Goal: Information Seeking & Learning: Learn about a topic

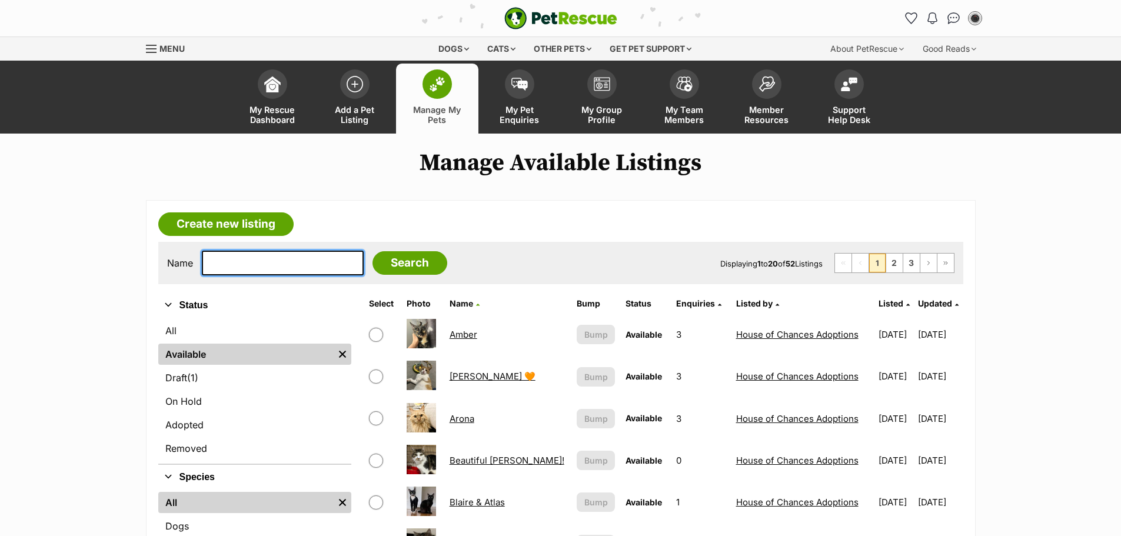
click at [280, 268] on input "text" at bounding box center [283, 263] width 162 height 25
type input "morticcia"
click at [373, 251] on input "Search" at bounding box center [410, 263] width 75 height 24
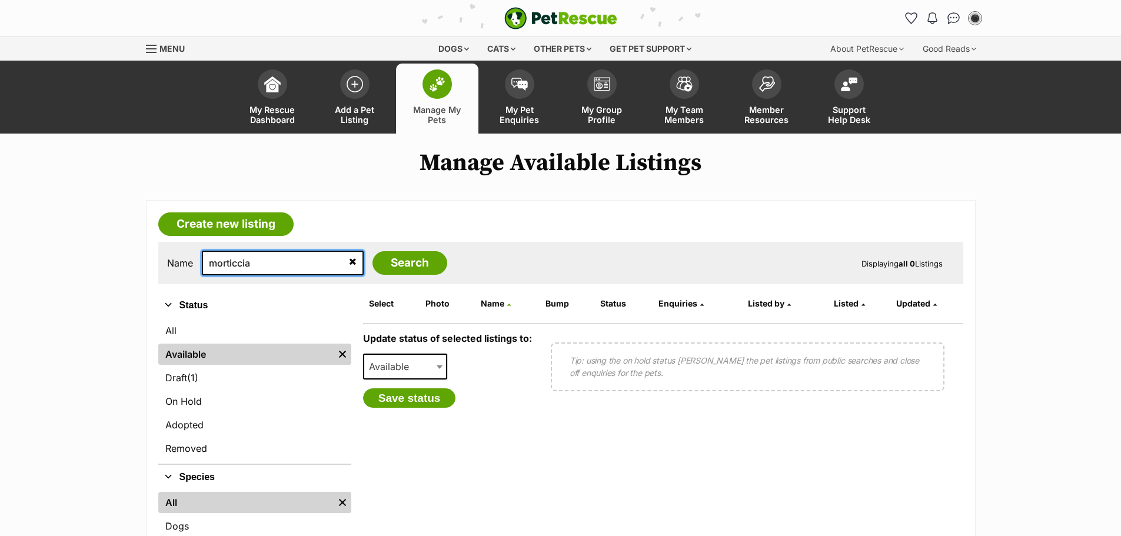
click at [280, 268] on input "morticcia" at bounding box center [283, 263] width 162 height 25
type input "morticia"
click at [373, 251] on input "Search" at bounding box center [410, 263] width 75 height 24
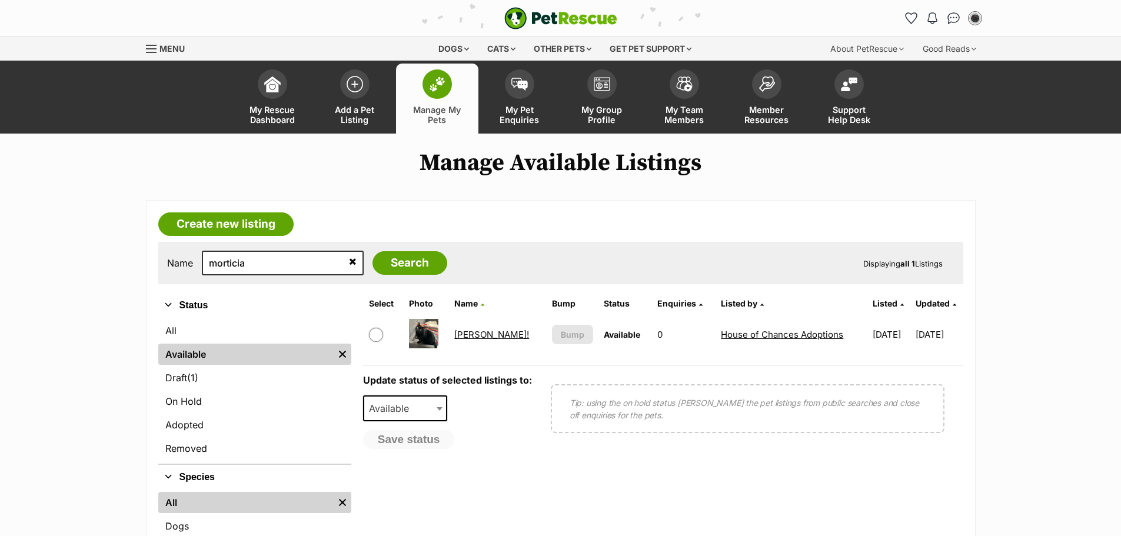
click at [471, 336] on link "[PERSON_NAME]!" at bounding box center [491, 334] width 75 height 11
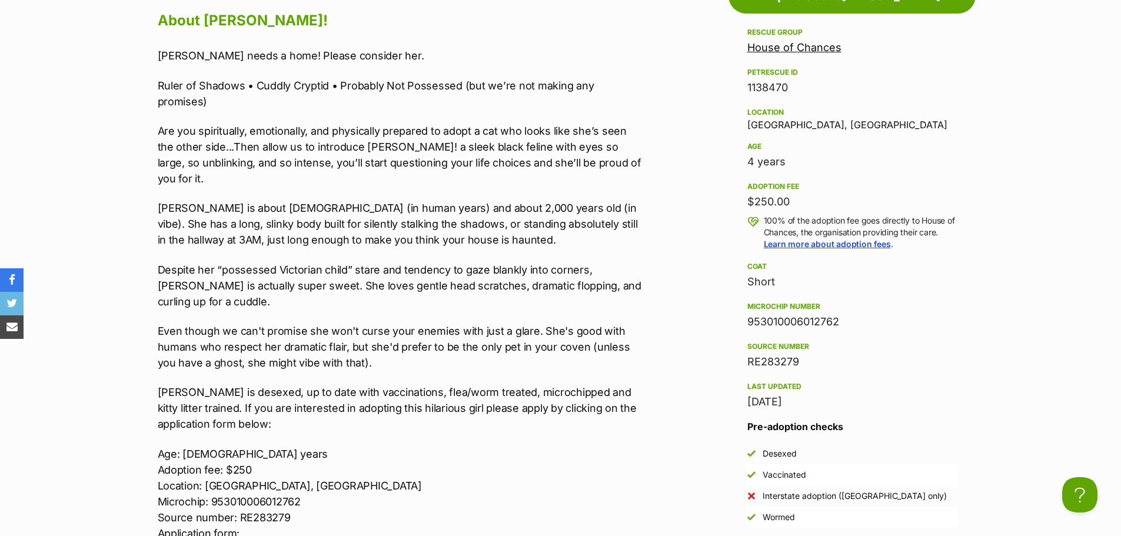
scroll to position [1060, 0]
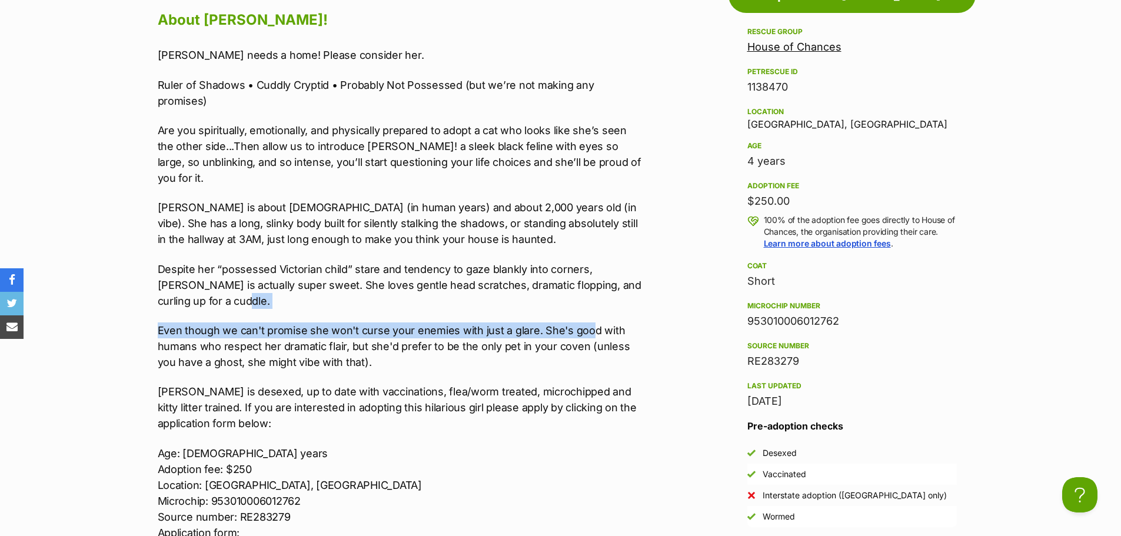
click at [598, 296] on div "Morticia needs a home! Please consider her. Ruler of Shadows • Cuddly Cryptid •…" at bounding box center [401, 308] width 486 height 523
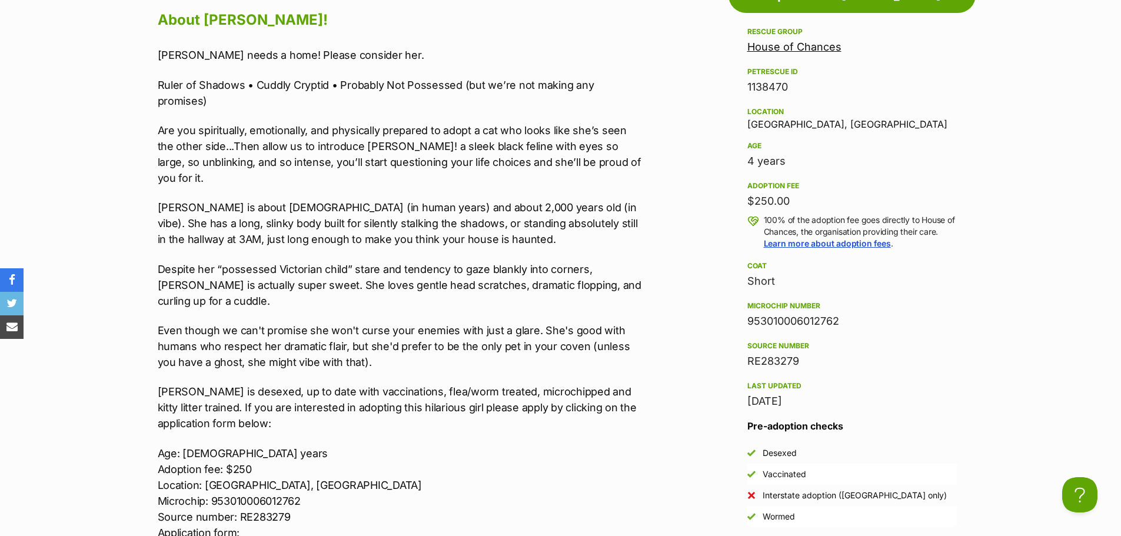
click at [514, 124] on p "Are you spiritually, emotionally, and physically prepared to adopt a cat who lo…" at bounding box center [401, 154] width 486 height 64
click at [610, 200] on p "Morticia is about 2 years old (in human years) and about 2,000 years old (in vi…" at bounding box center [401, 224] width 486 height 48
click at [589, 261] on p "Despite her “possessed Victorian child” stare and tendency to gaze blankly into…" at bounding box center [401, 285] width 486 height 48
click at [457, 328] on p "Even though we can't promise she won't curse your enemies with just a glare. Sh…" at bounding box center [401, 347] width 486 height 48
click at [548, 324] on p "Even though we can't promise she won't curse your enemies with just a glare. Sh…" at bounding box center [401, 347] width 486 height 48
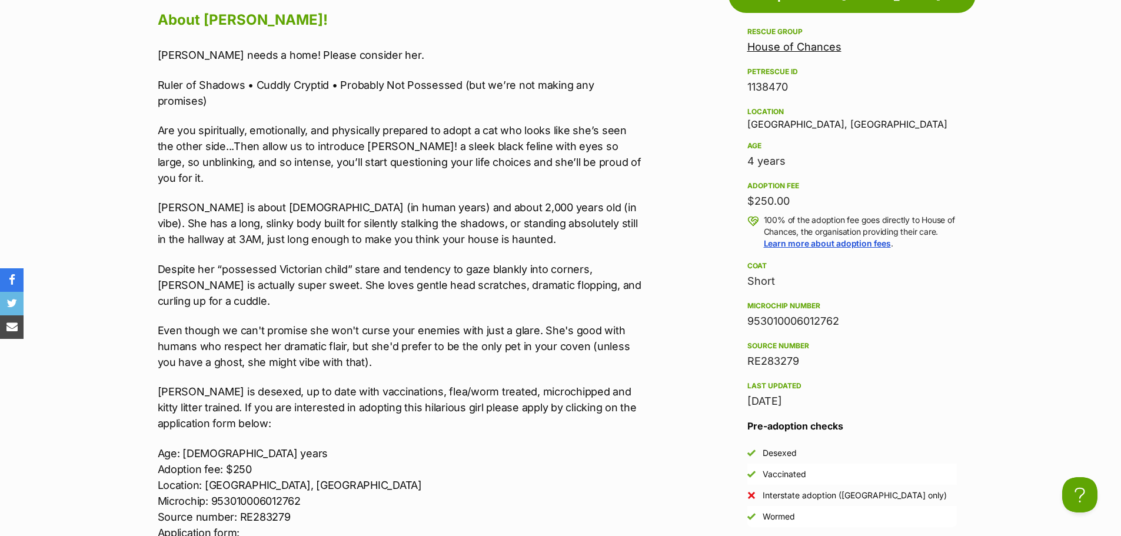
click at [460, 288] on div "Morticia needs a home! Please consider her. Ruler of Shadows • Cuddly Cryptid •…" at bounding box center [401, 308] width 486 height 523
drag, startPoint x: 500, startPoint y: 323, endPoint x: 395, endPoint y: 297, distance: 107.8
click at [492, 323] on p "Even though we can't promise she won't curse your enemies with just a glare. Sh…" at bounding box center [401, 347] width 486 height 48
drag, startPoint x: 395, startPoint y: 297, endPoint x: 220, endPoint y: 53, distance: 300.7
click at [394, 323] on p "Even though we can't promise she won't curse your enemies with just a glare. Sh…" at bounding box center [401, 347] width 486 height 48
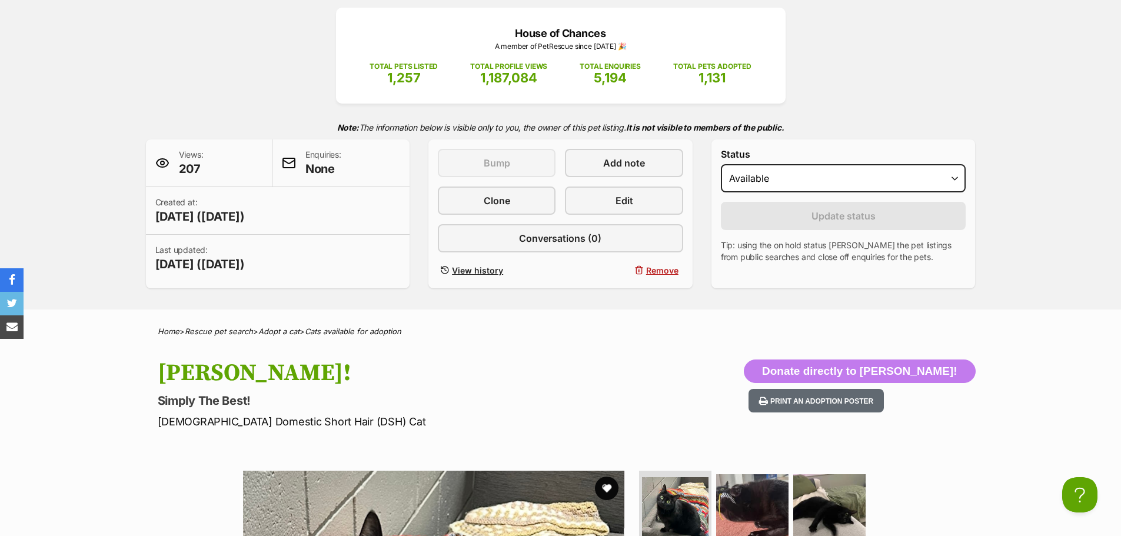
scroll to position [0, 0]
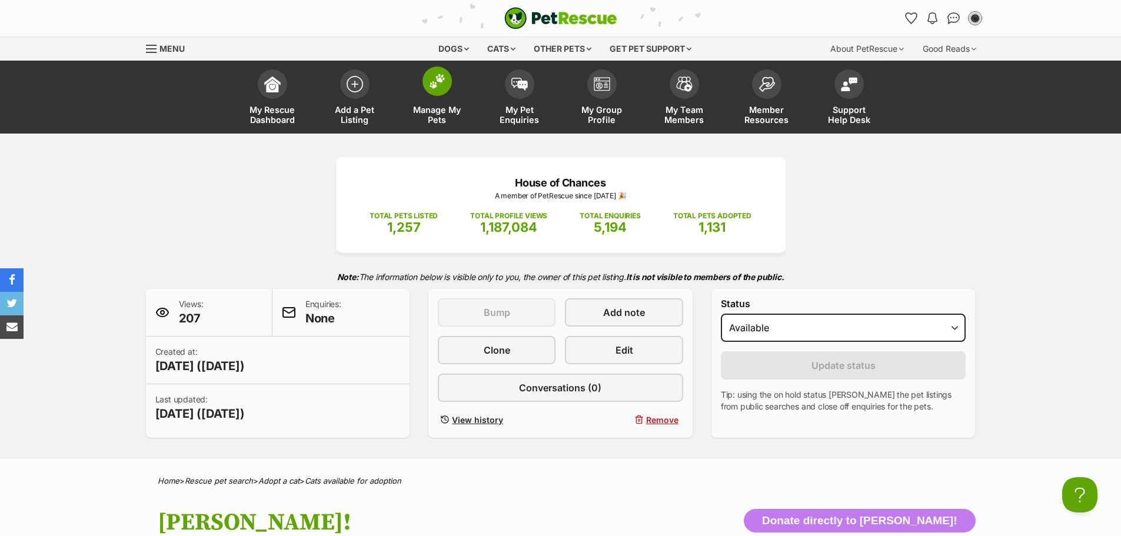
click at [411, 78] on link "Manage My Pets" at bounding box center [437, 99] width 82 height 70
click at [444, 97] on link "Manage My Pets" at bounding box center [437, 99] width 82 height 70
click at [433, 87] on img at bounding box center [437, 81] width 16 height 15
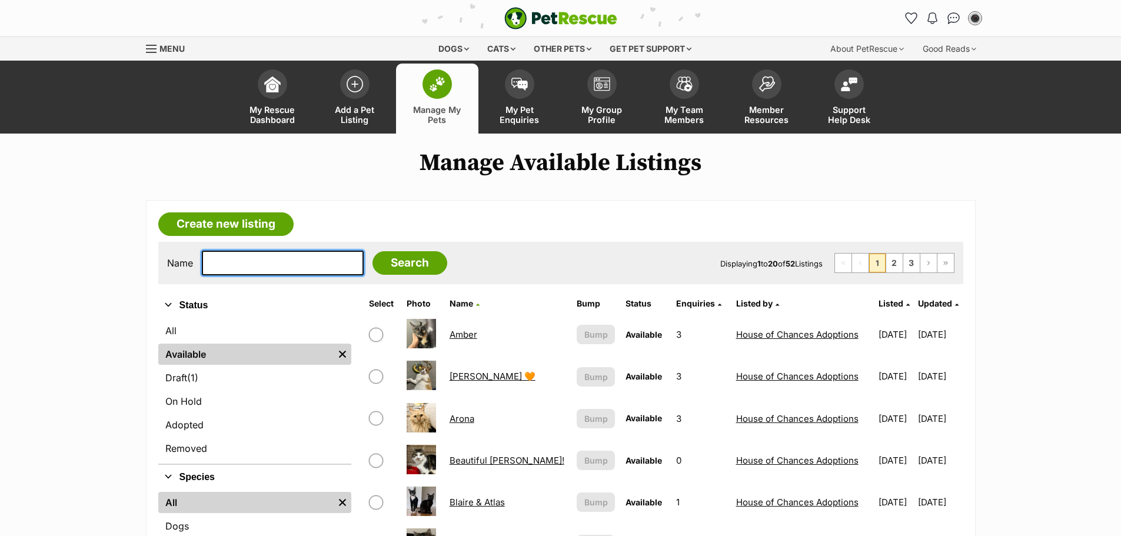
click at [250, 258] on input "text" at bounding box center [283, 263] width 162 height 25
type input "simba"
click at [373, 251] on input "Search" at bounding box center [410, 263] width 75 height 24
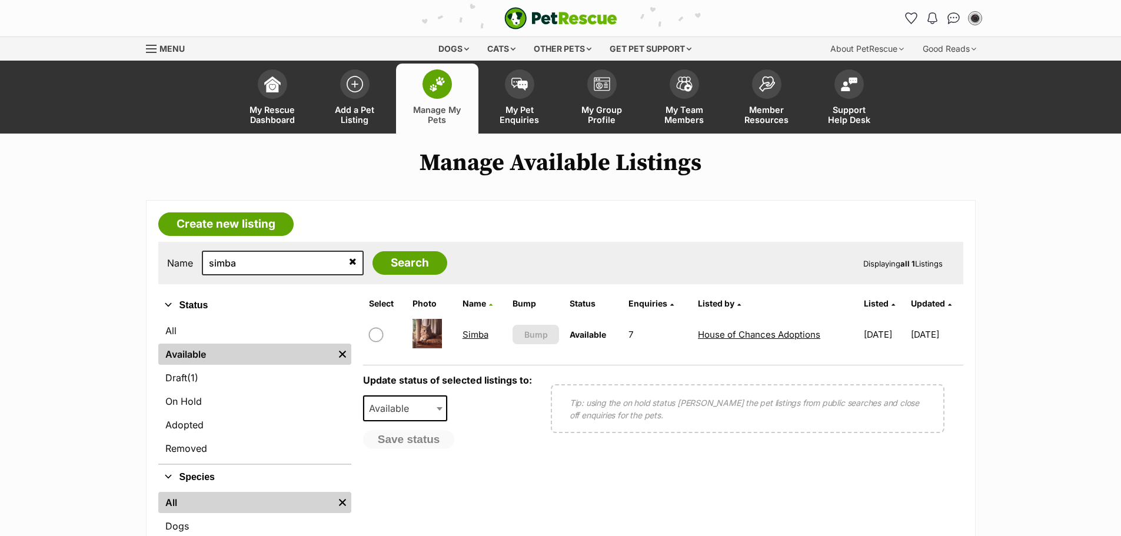
click at [468, 332] on link "Simba" at bounding box center [476, 334] width 26 height 11
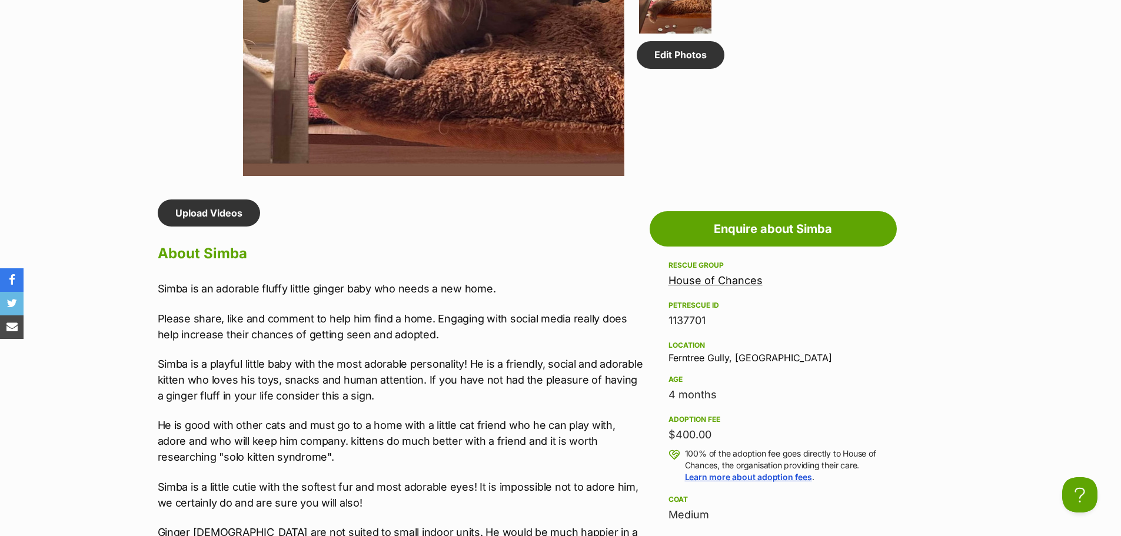
scroll to position [883, 0]
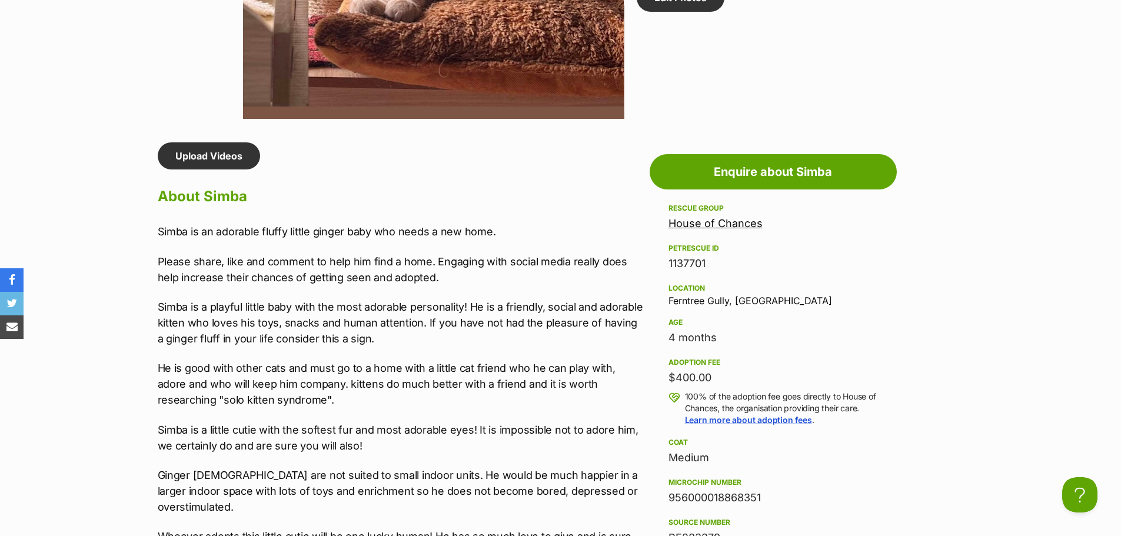
click at [499, 336] on p "Simba is a playful little baby with the most adorable personality! He is a frie…" at bounding box center [401, 323] width 486 height 48
click at [499, 405] on p "He is good with other cats and must go to a home with a little cat friend who h…" at bounding box center [401, 384] width 486 height 48
click at [406, 321] on p "Simba is a playful little baby with the most adorable personality! He is a frie…" at bounding box center [401, 323] width 486 height 48
click at [477, 414] on div "Simba is an adorable fluffy little ginger baby who needs a new home. Please sha…" at bounding box center [401, 462] width 486 height 476
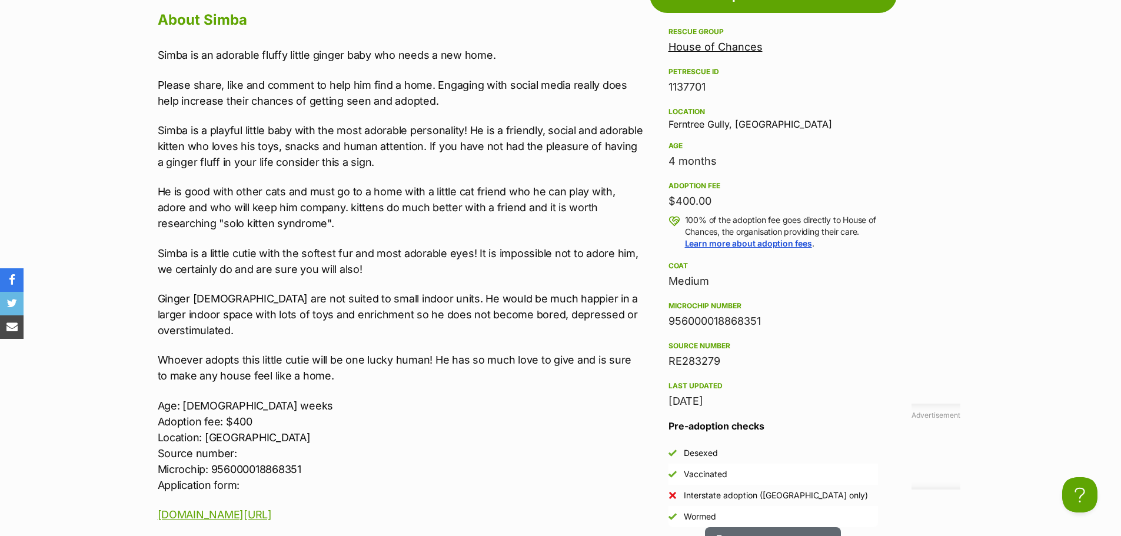
scroll to position [0, 0]
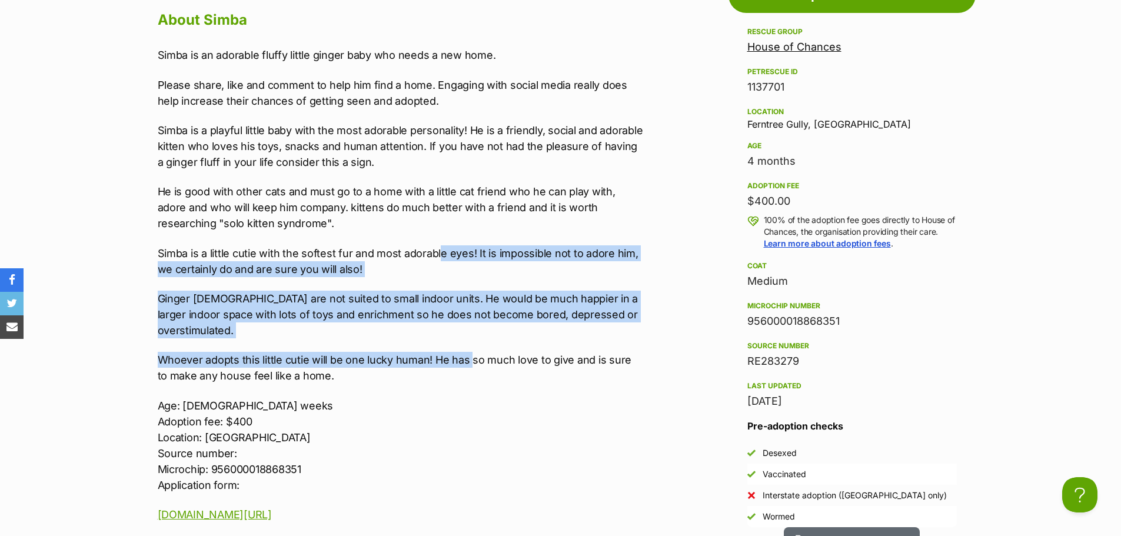
drag, startPoint x: 453, startPoint y: 293, endPoint x: 473, endPoint y: 336, distance: 47.9
click at [473, 336] on div "Simba is an adorable fluffy little ginger baby who needs a new home. Please sha…" at bounding box center [401, 285] width 486 height 476
click at [448, 352] on p "Whoever adopts this little cutie will be one lucky human! He has so much love t…" at bounding box center [401, 368] width 486 height 32
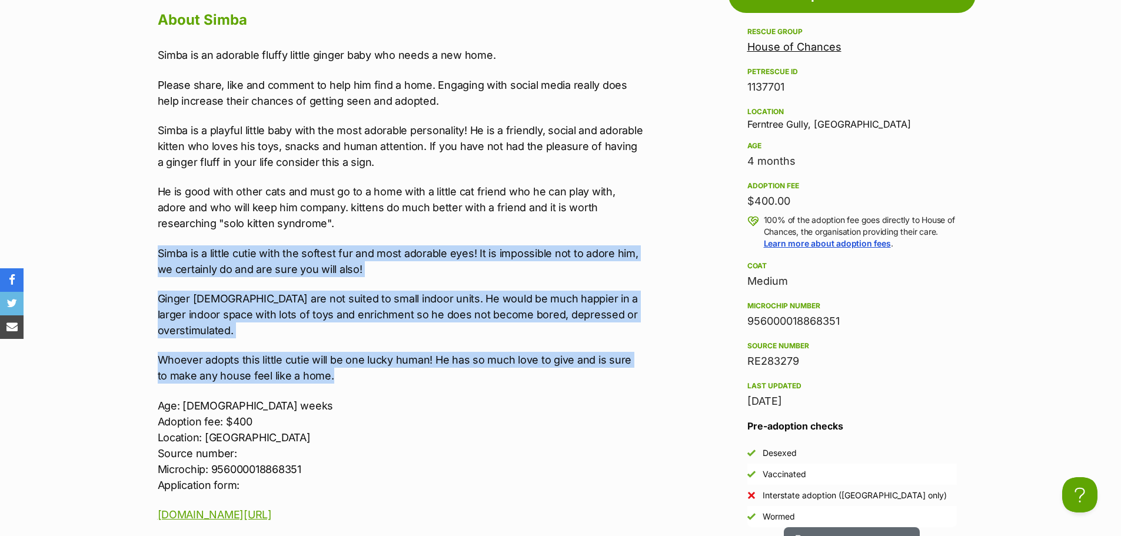
drag, startPoint x: 389, startPoint y: 363, endPoint x: 441, endPoint y: 285, distance: 93.7
click at [369, 202] on div "Simba is an adorable fluffy little ginger baby who needs a new home. Please sha…" at bounding box center [401, 285] width 486 height 476
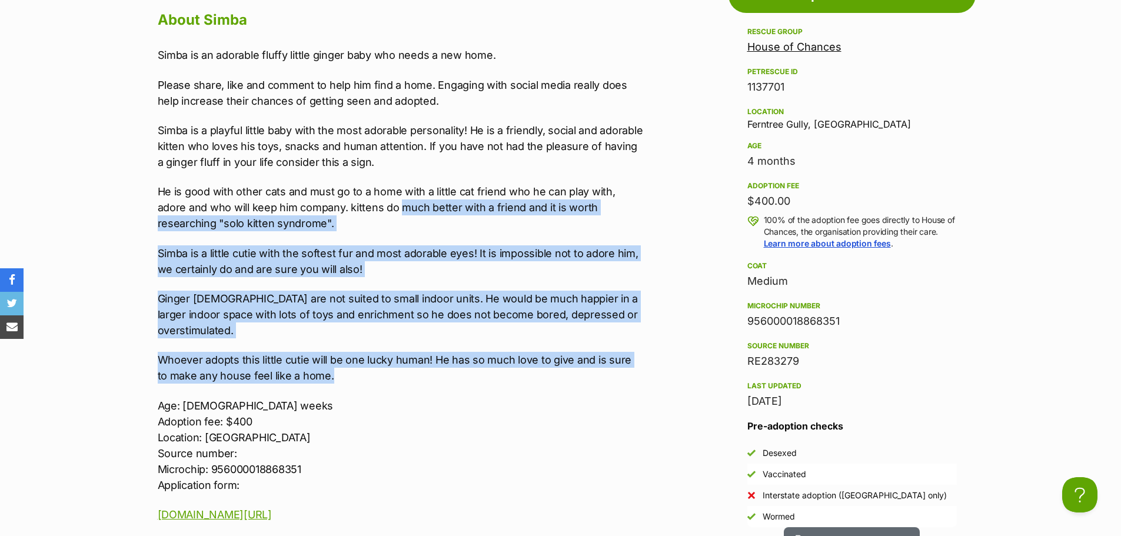
click at [473, 299] on p "Ginger [DEMOGRAPHIC_DATA] are not suited to small indoor units. He would be muc…" at bounding box center [401, 315] width 486 height 48
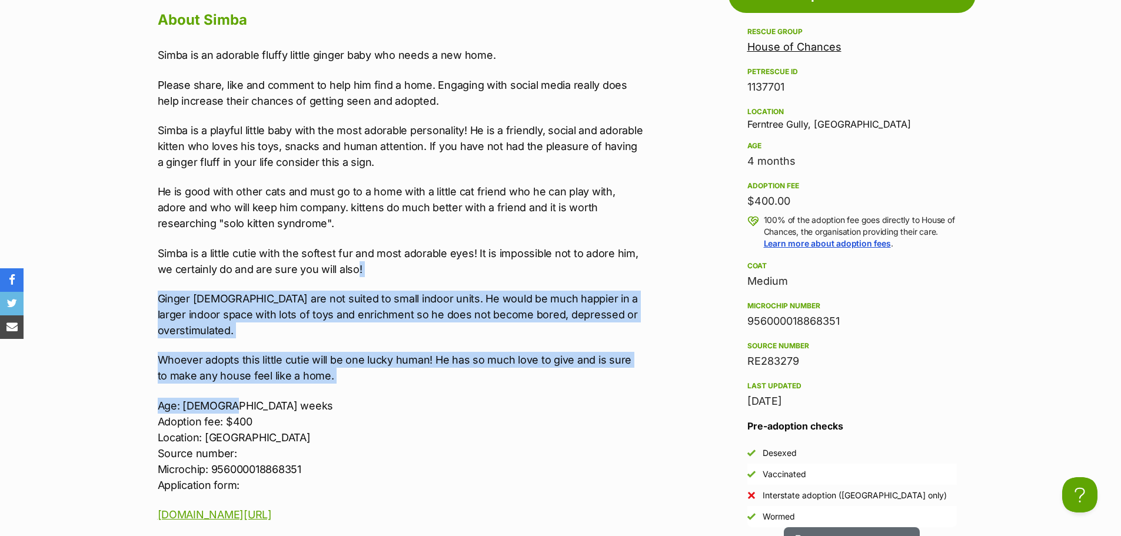
drag, startPoint x: 469, startPoint y: 308, endPoint x: 496, endPoint y: 373, distance: 70.7
click at [496, 373] on div "Simba is an adorable fluffy little ginger baby who needs a new home. Please sha…" at bounding box center [401, 285] width 486 height 476
click at [391, 290] on div "Simba is an adorable fluffy little ginger baby who needs a new home. Please sha…" at bounding box center [401, 285] width 486 height 476
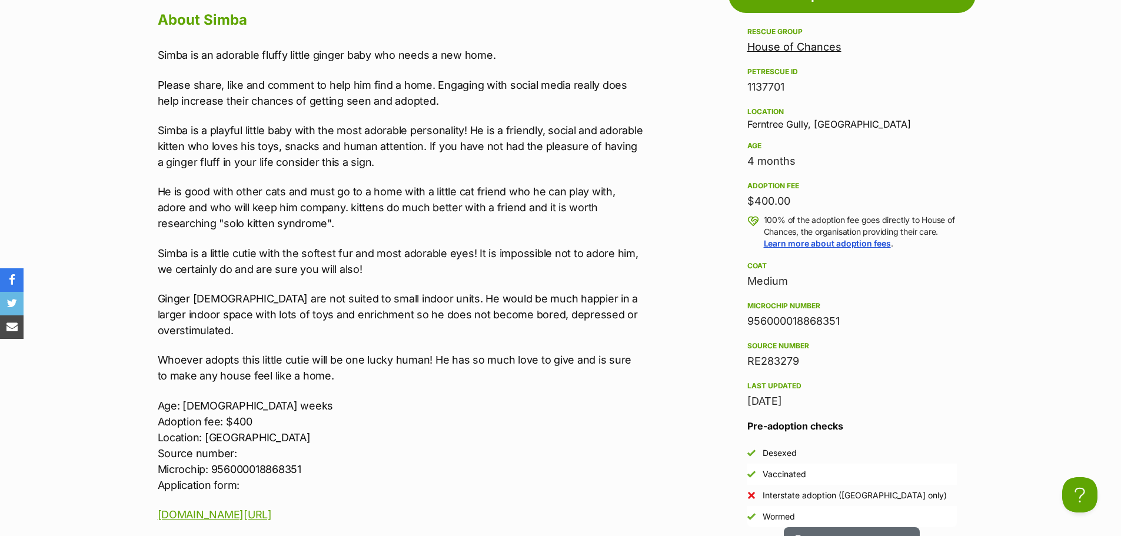
click at [448, 218] on p "He is good with other cats and must go to a home with a little cat friend who h…" at bounding box center [401, 208] width 486 height 48
click at [610, 235] on div "Simba is an adorable fluffy little ginger baby who needs a new home. Please sha…" at bounding box center [401, 285] width 486 height 476
click at [261, 287] on div "Simba is an adorable fluffy little ginger baby who needs a new home. Please sha…" at bounding box center [401, 285] width 486 height 476
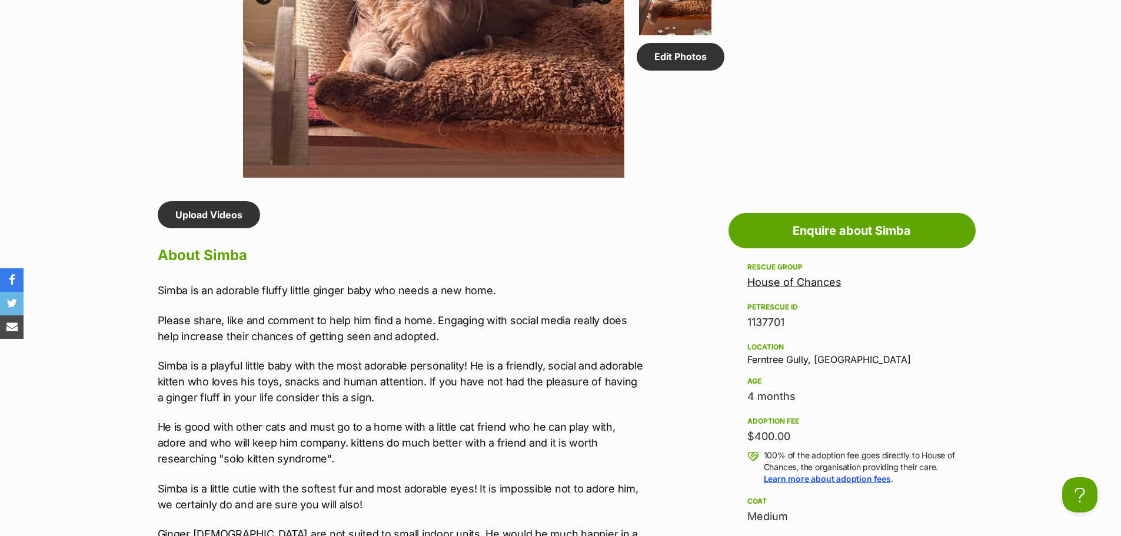
click at [367, 333] on p "Please share, like and comment to help him find a home. Engaging with social me…" at bounding box center [401, 329] width 486 height 32
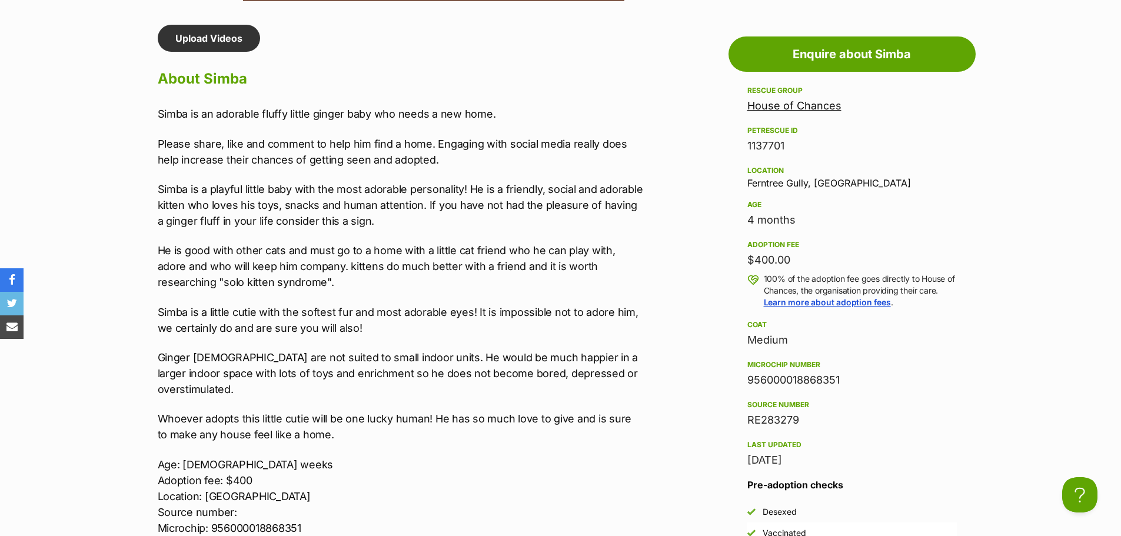
click at [372, 374] on p "Ginger [DEMOGRAPHIC_DATA] are not suited to small indoor units. He would be muc…" at bounding box center [401, 374] width 486 height 48
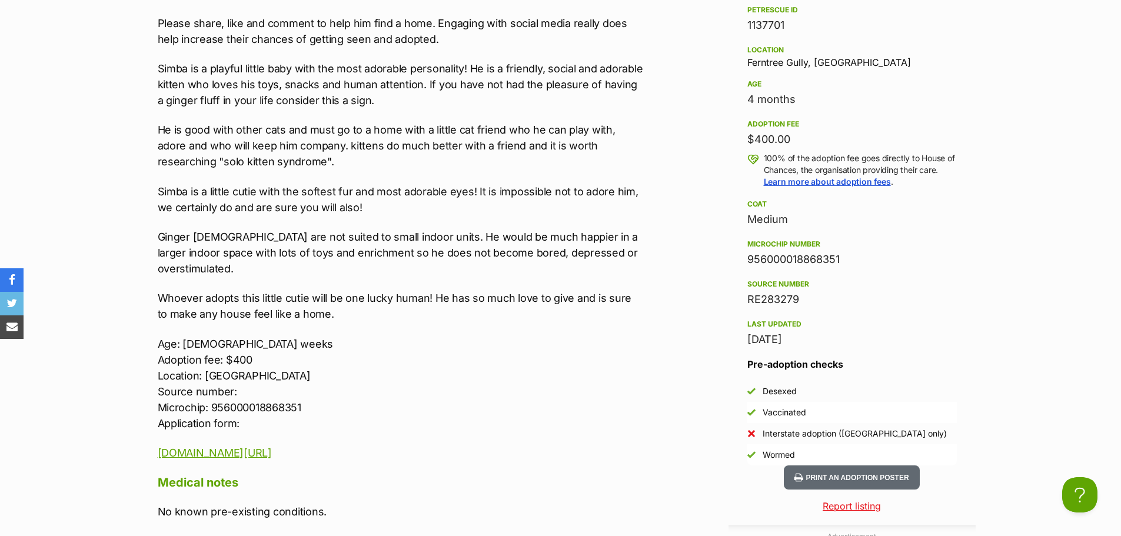
scroll to position [1236, 0]
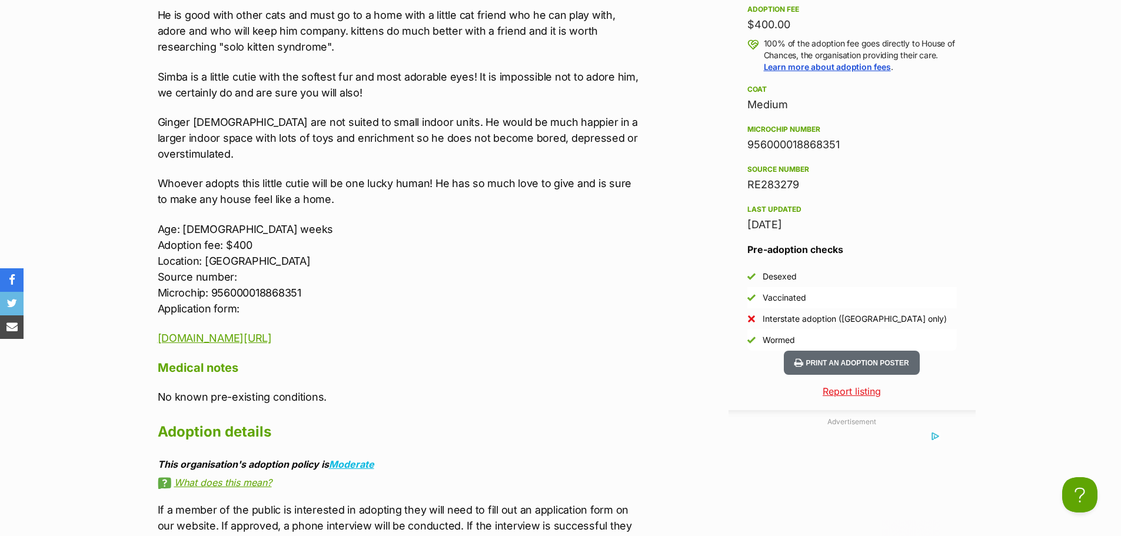
click at [457, 360] on h4 "Medical notes" at bounding box center [401, 367] width 486 height 15
click at [504, 360] on h4 "Medical notes" at bounding box center [401, 367] width 486 height 15
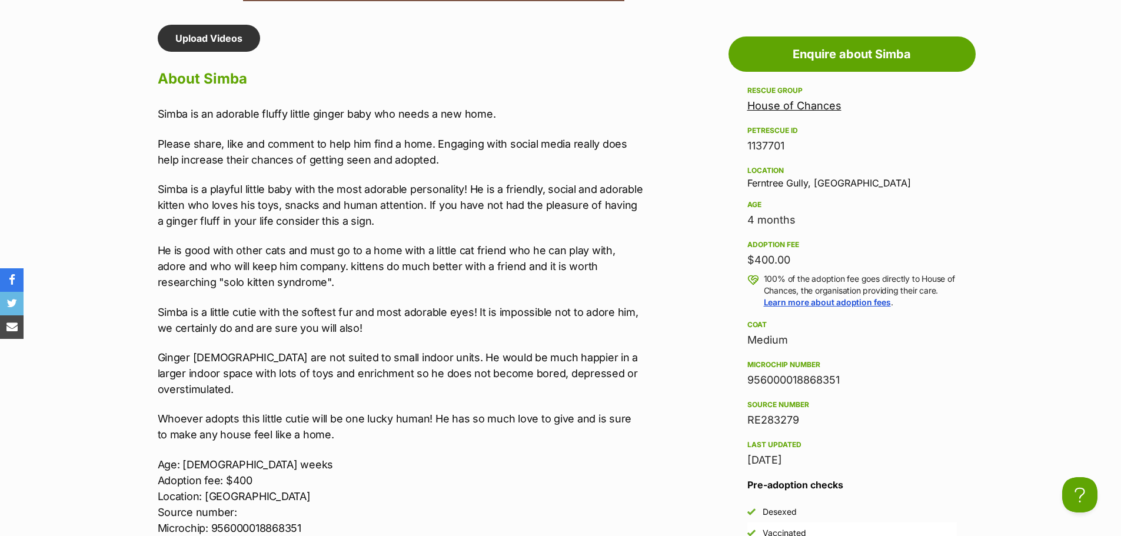
click at [507, 348] on div "Simba is an adorable fluffy little ginger baby who needs a new home. Please sha…" at bounding box center [401, 344] width 486 height 476
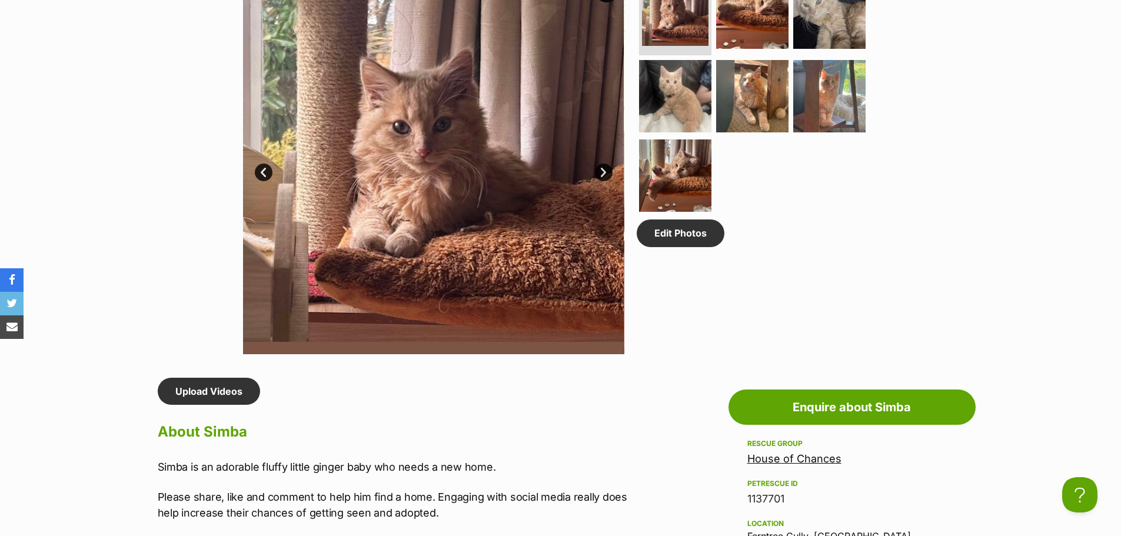
click at [524, 443] on h2 "About Simba" at bounding box center [401, 432] width 486 height 26
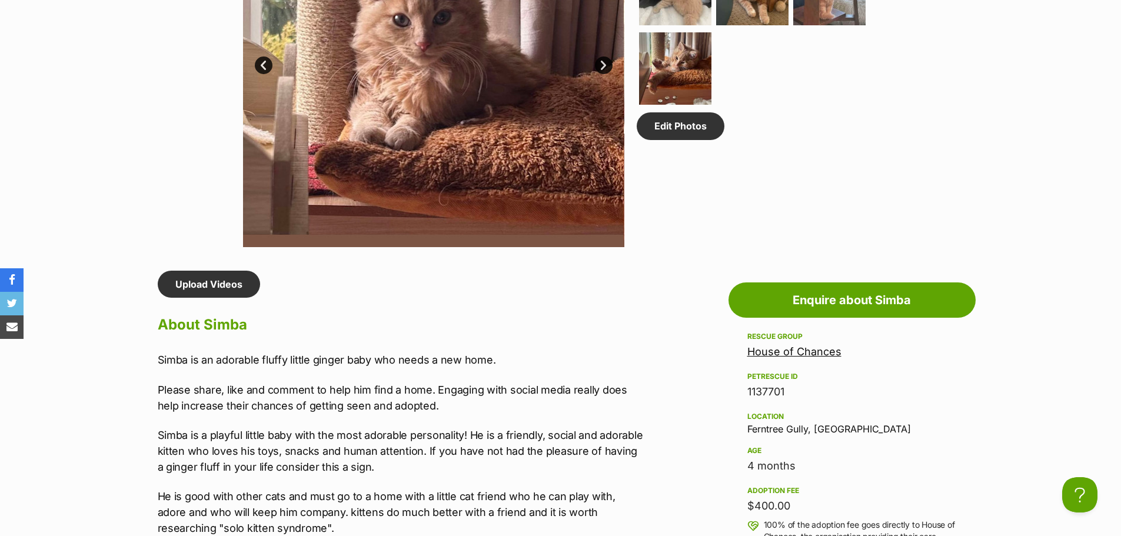
scroll to position [824, 0]
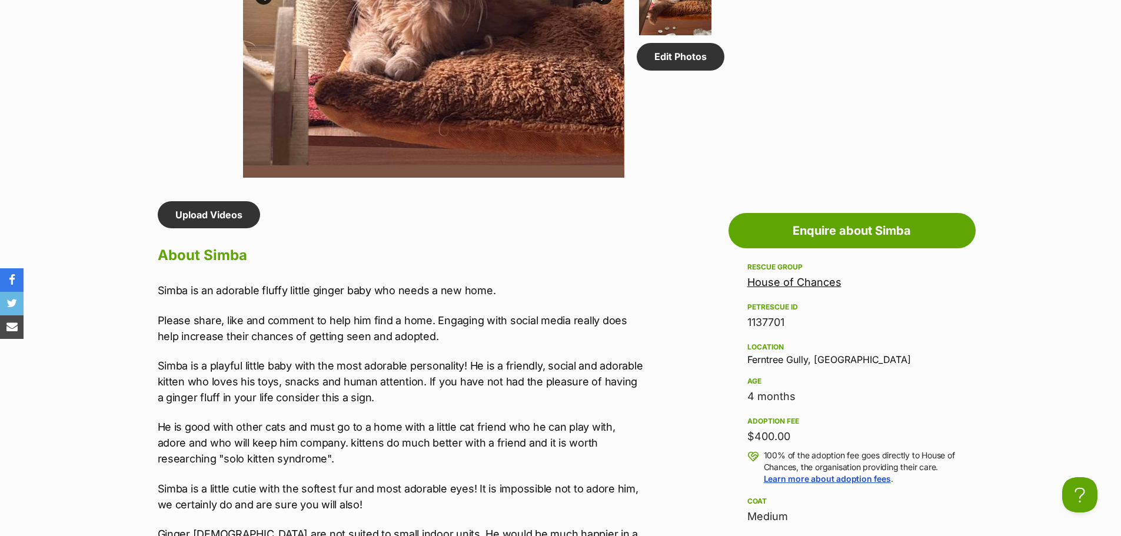
click at [460, 307] on div "Simba is an adorable fluffy little ginger baby who needs a new home. Please sha…" at bounding box center [401, 521] width 486 height 476
click at [442, 388] on p "Simba is a playful little baby with the most adorable personality! He is a frie…" at bounding box center [401, 382] width 486 height 48
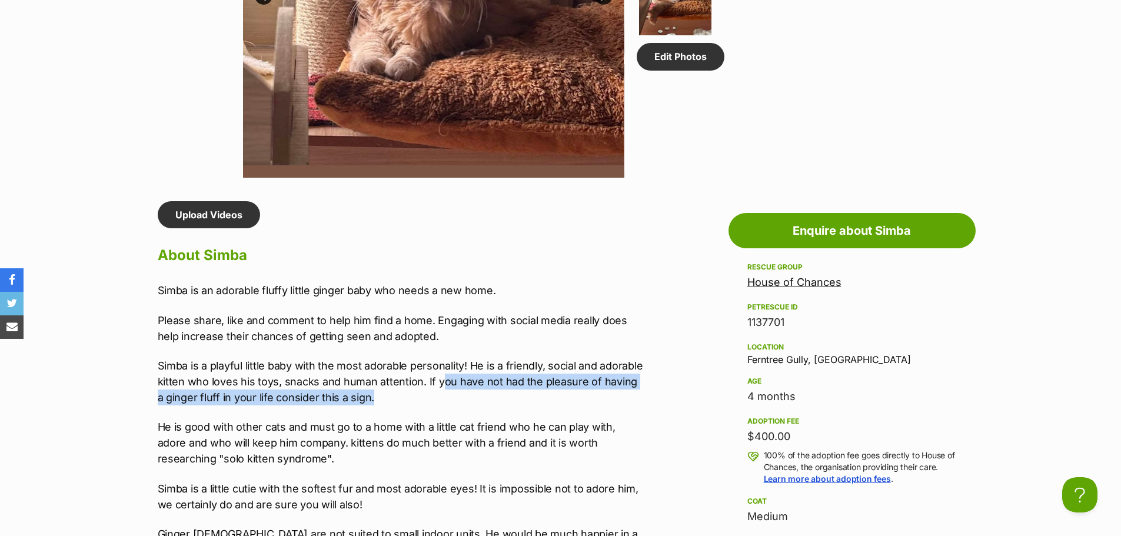
scroll to position [0, 0]
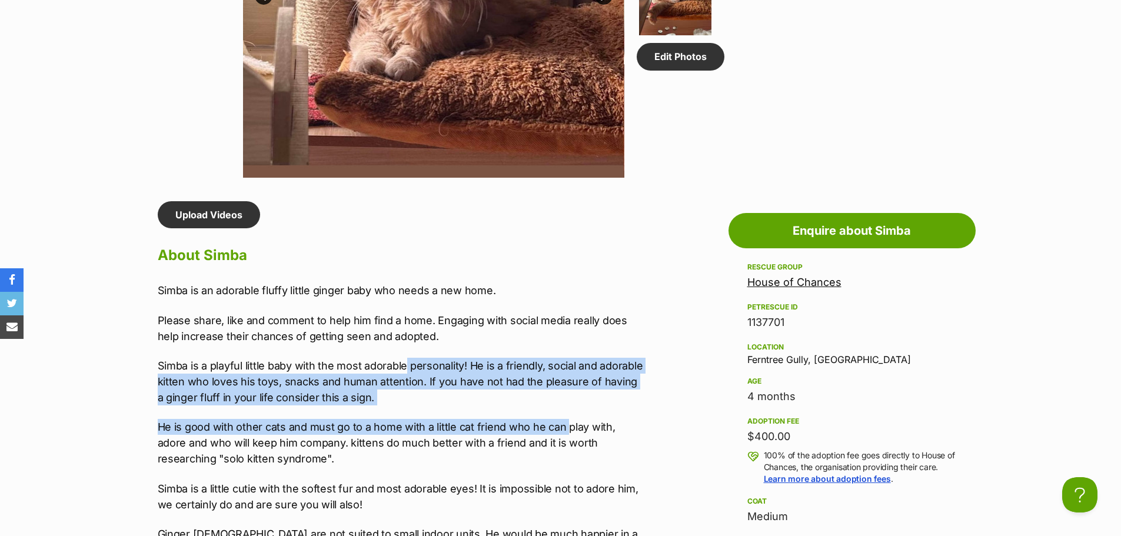
drag, startPoint x: 499, startPoint y: 382, endPoint x: 487, endPoint y: 438, distance: 57.0
click at [557, 429] on div "Simba is an adorable fluffy little ginger baby who needs a new home. Please sha…" at bounding box center [401, 521] width 486 height 476
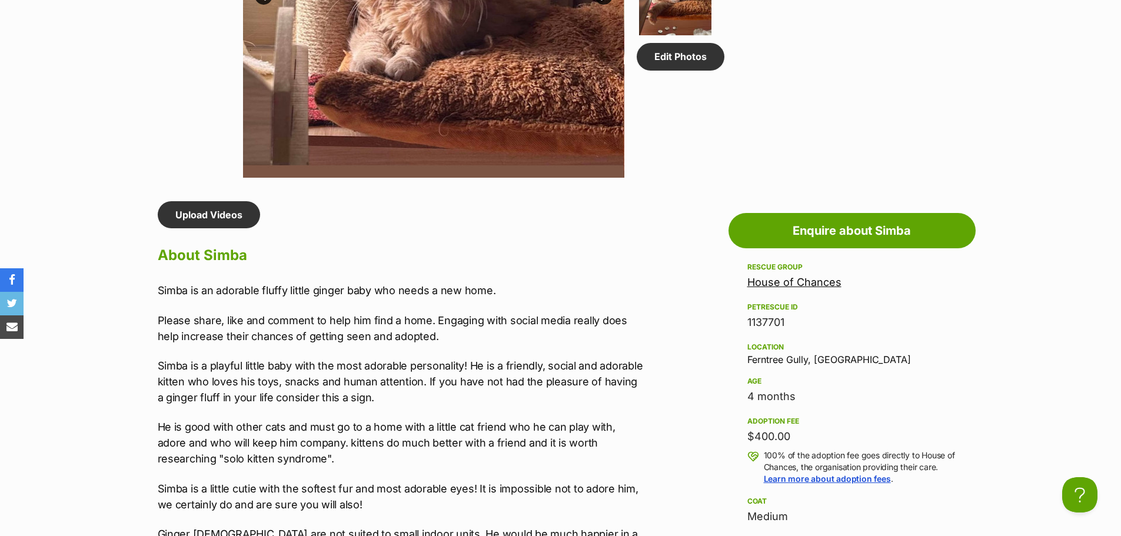
click at [449, 449] on p "He is good with other cats and must go to a home with a little cat friend who h…" at bounding box center [401, 443] width 486 height 48
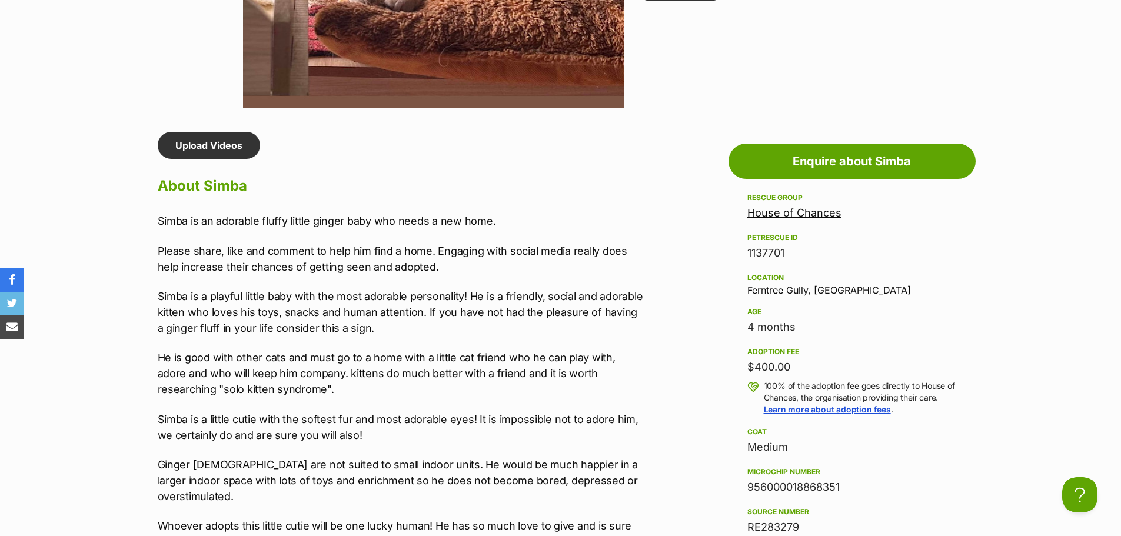
scroll to position [1001, 0]
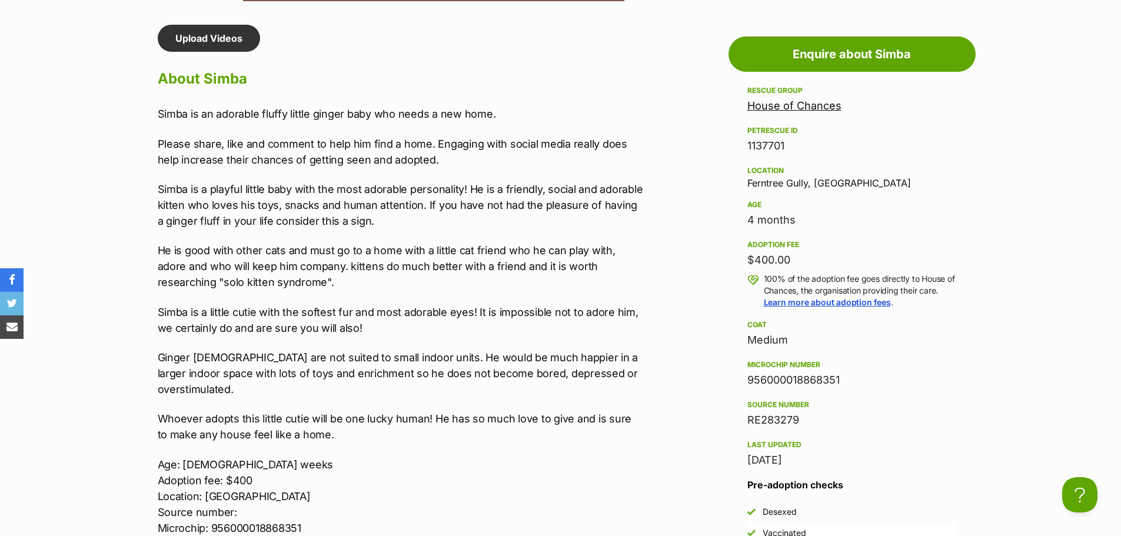
click at [441, 391] on div "Simba is an adorable fluffy little ginger baby who needs a new home. Please sha…" at bounding box center [401, 344] width 486 height 476
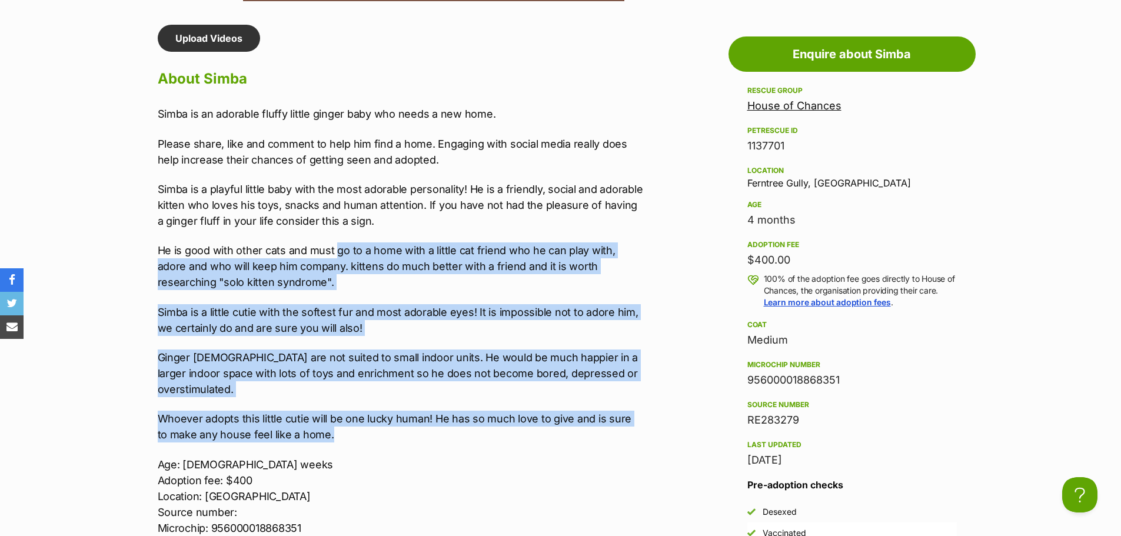
drag, startPoint x: 337, startPoint y: 248, endPoint x: 631, endPoint y: 14, distance: 376.2
click at [525, 389] on div "Simba is an adorable fluffy little ginger baby who needs a new home. Please sha…" at bounding box center [401, 344] width 486 height 476
